Goal: Information Seeking & Learning: Learn about a topic

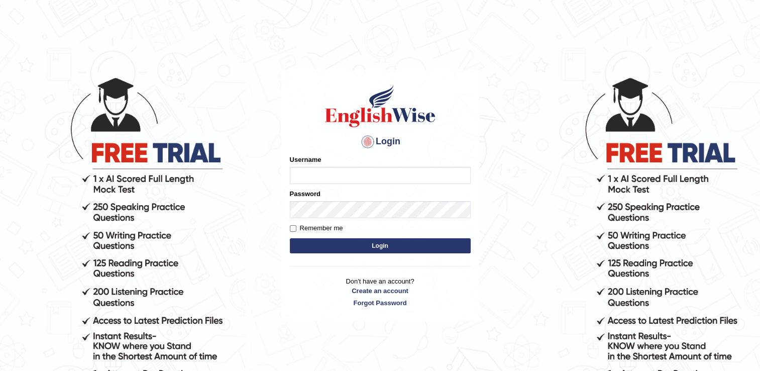
type input "mariyah25"
click at [347, 244] on button "Login" at bounding box center [380, 245] width 181 height 15
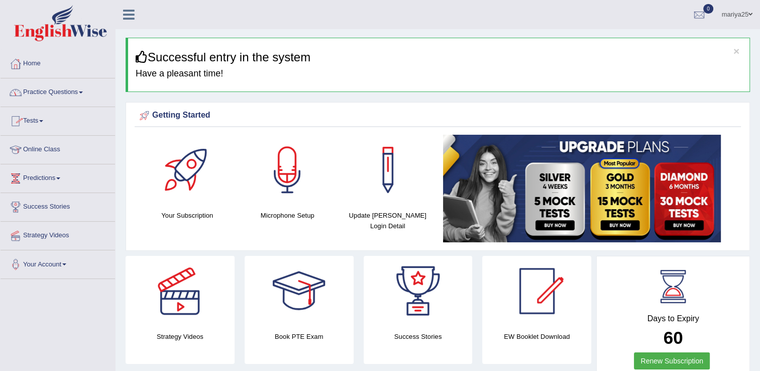
click at [40, 151] on link "Online Class" at bounding box center [58, 148] width 114 height 25
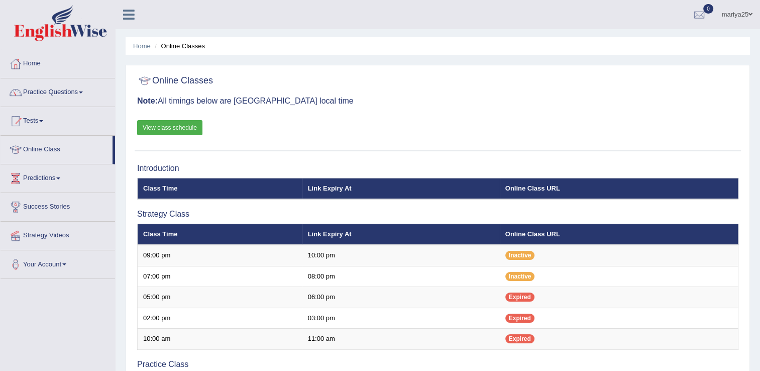
click at [165, 130] on link "View class schedule" at bounding box center [169, 127] width 65 height 15
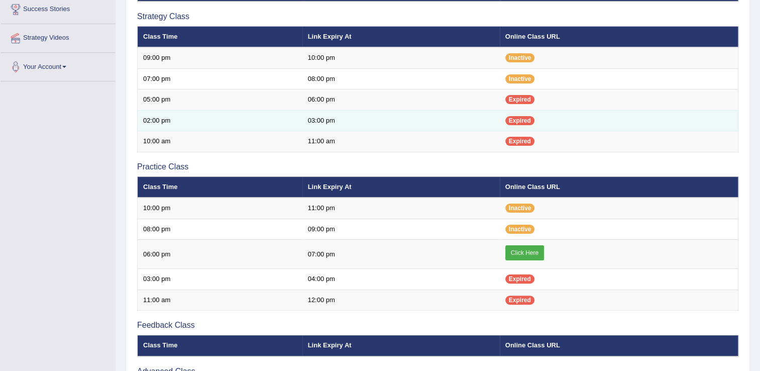
scroll to position [198, 0]
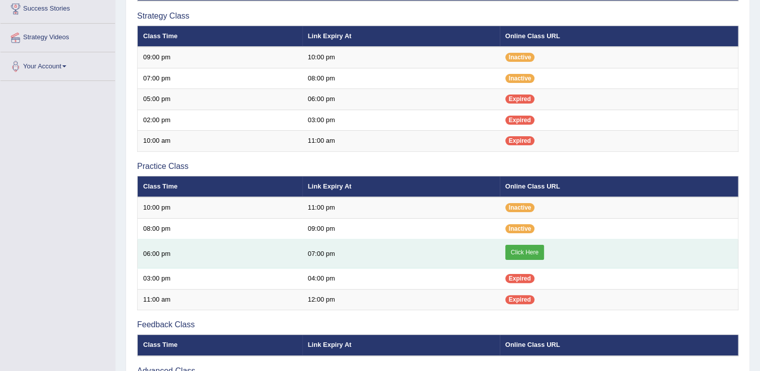
click at [524, 250] on link "Click Here" at bounding box center [524, 252] width 39 height 15
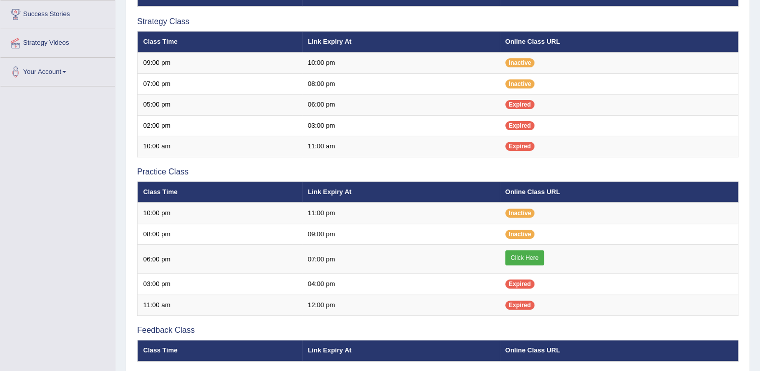
scroll to position [192, 0]
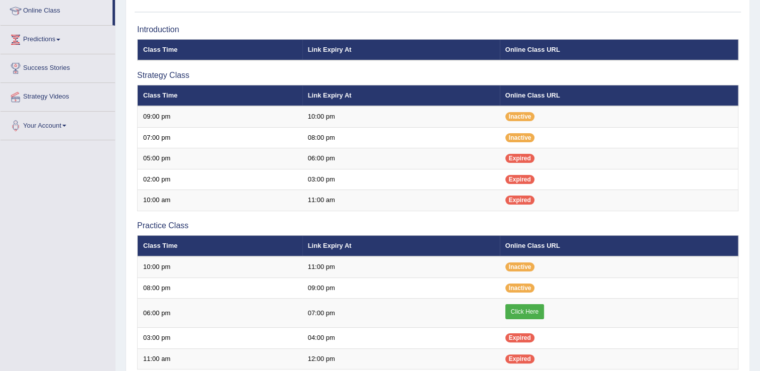
scroll to position [145, 0]
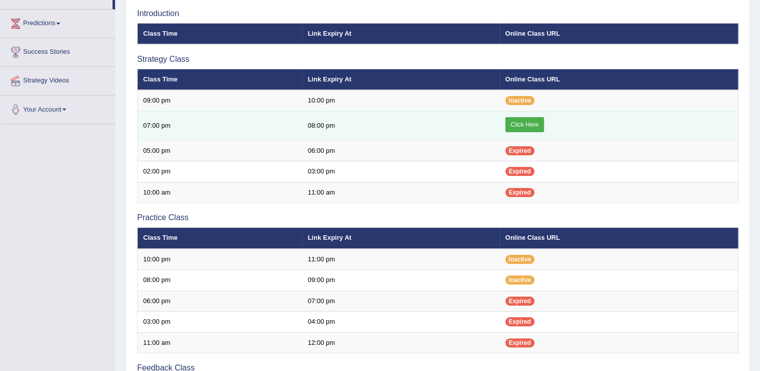
scroll to position [115, 0]
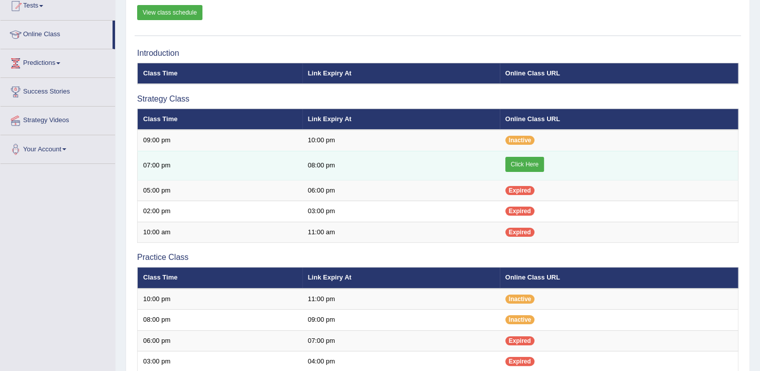
click at [514, 166] on link "Click Here" at bounding box center [524, 164] width 39 height 15
